Goal: Check status: Check status

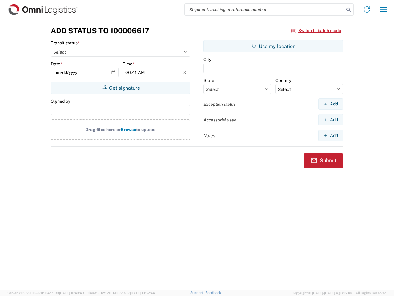
click at [264, 10] on input "search" at bounding box center [264, 10] width 159 height 12
click at [349, 10] on icon at bounding box center [348, 10] width 9 height 9
click at [367, 10] on icon at bounding box center [367, 10] width 10 height 10
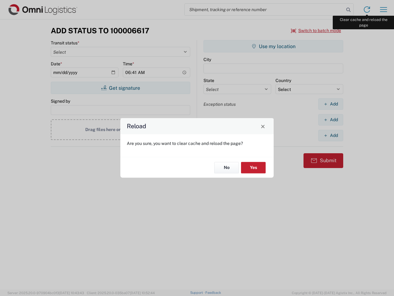
click at [384, 10] on div "Reload Are you sure, you want to clear cache and reload the page? No Yes" at bounding box center [197, 148] width 394 height 296
click at [316, 30] on div "Reload Are you sure, you want to clear cache and reload the page? No Yes" at bounding box center [197, 148] width 394 height 296
click at [120, 88] on div "Reload Are you sure, you want to clear cache and reload the page? No Yes" at bounding box center [197, 148] width 394 height 296
click at [273, 46] on div "Reload Are you sure, you want to clear cache and reload the page? No Yes" at bounding box center [197, 148] width 394 height 296
click at [331, 104] on div "Reload Are you sure, you want to clear cache and reload the page? No Yes" at bounding box center [197, 148] width 394 height 296
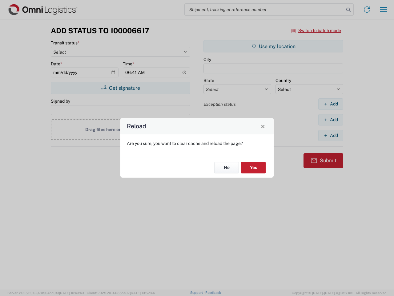
click at [331, 119] on div "Reload Are you sure, you want to clear cache and reload the page? No Yes" at bounding box center [197, 148] width 394 height 296
click at [331, 135] on div "Reload Are you sure, you want to clear cache and reload the page? No Yes" at bounding box center [197, 148] width 394 height 296
